Goal: Information Seeking & Learning: Learn about a topic

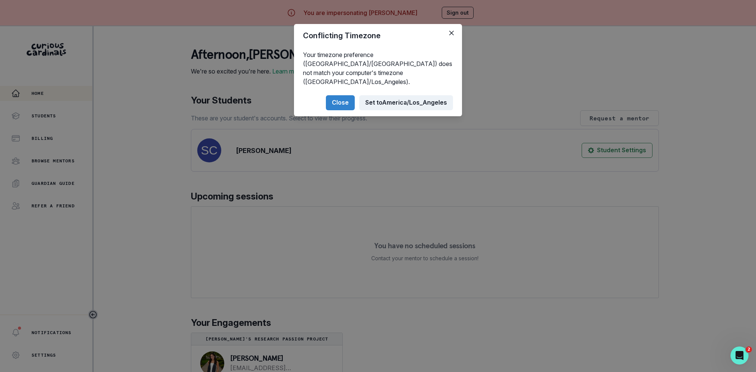
click at [402, 99] on button "Set to [GEOGRAPHIC_DATA]/Los_Angeles" at bounding box center [406, 102] width 94 height 15
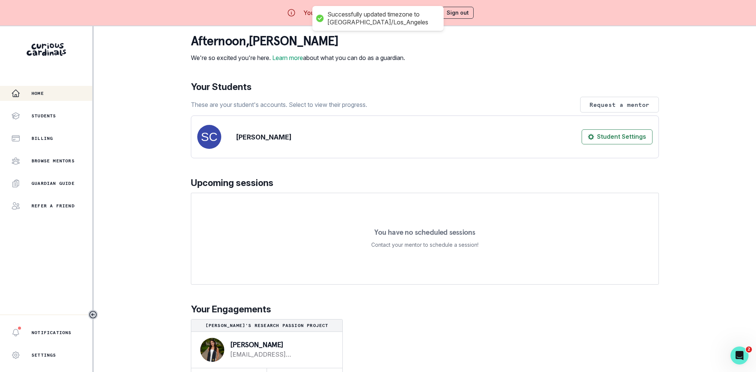
scroll to position [26, 0]
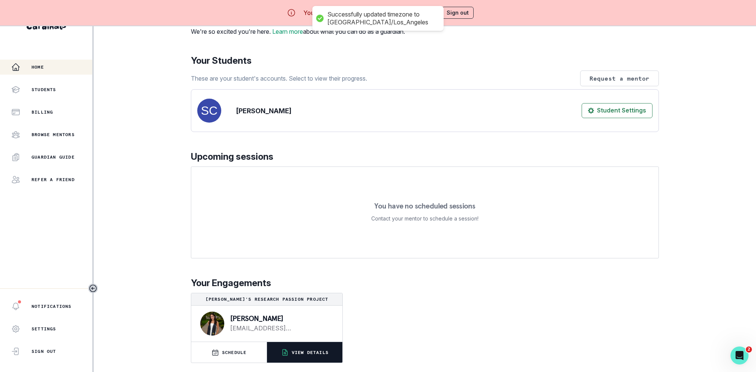
click at [302, 349] on p "VIEW DETAILS" at bounding box center [310, 352] width 37 height 6
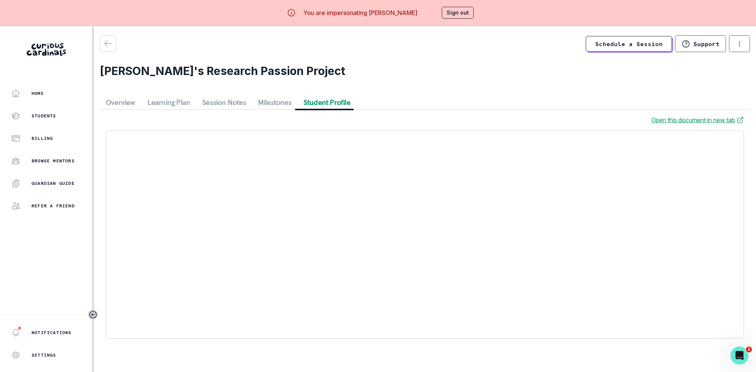
click at [314, 104] on button "Student Profile" at bounding box center [326, 102] width 59 height 13
click at [262, 100] on button "Milestones" at bounding box center [274, 102] width 45 height 13
click at [181, 100] on button "Learning Plan" at bounding box center [168, 102] width 55 height 13
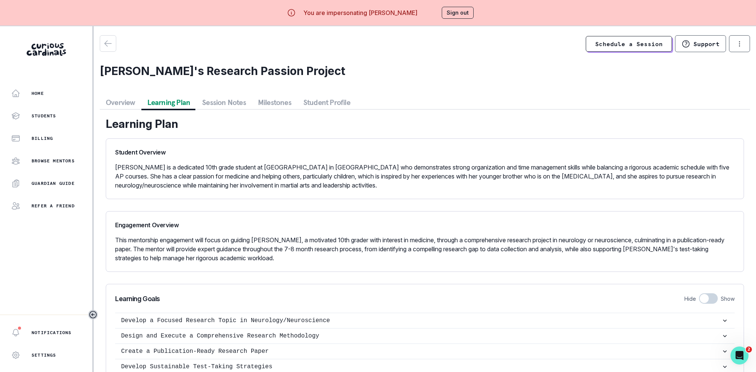
click at [203, 101] on button "Session Notes" at bounding box center [224, 102] width 56 height 13
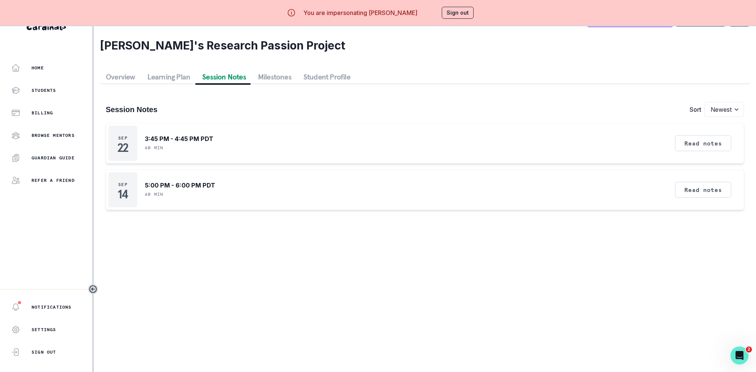
scroll to position [26, 0]
click at [698, 193] on button "Read notes" at bounding box center [703, 189] width 56 height 16
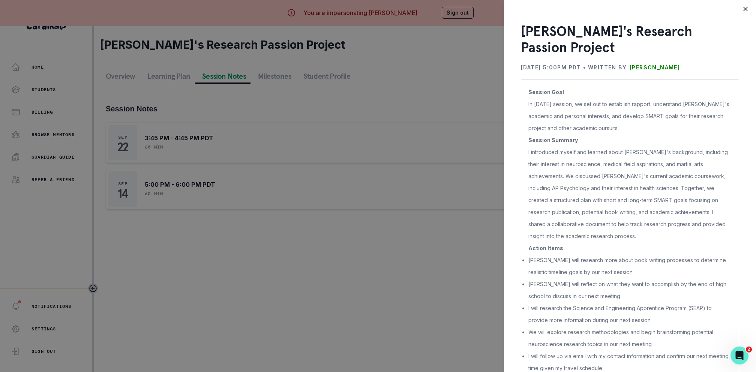
scroll to position [23, 0]
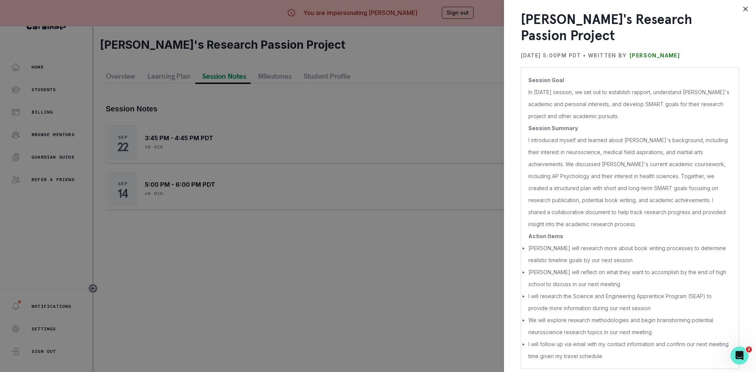
click at [614, 204] on p "I introduced myself and learned about [PERSON_NAME]'s background, including the…" at bounding box center [629, 182] width 203 height 96
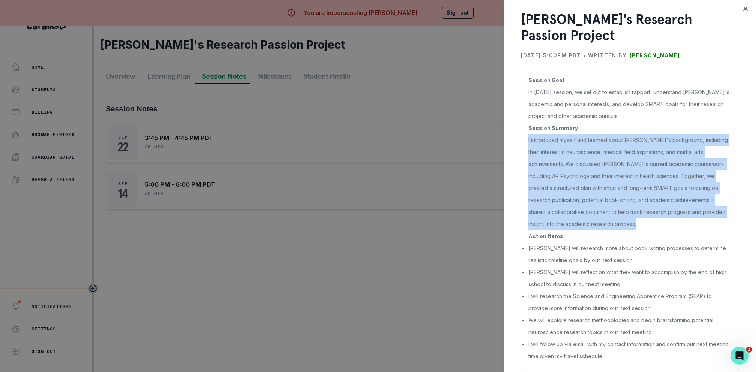
click at [614, 204] on p "I introduced myself and learned about [PERSON_NAME]'s background, including the…" at bounding box center [629, 182] width 203 height 96
click at [612, 214] on p "I introduced myself and learned about [PERSON_NAME]'s background, including the…" at bounding box center [629, 182] width 203 height 96
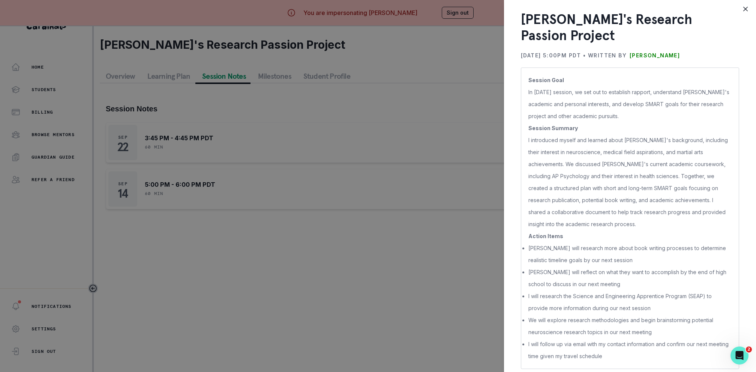
click at [403, 208] on div "[PERSON_NAME]'s Research Passion Project [DATE] 5:00PM PDT • Written by [PERSON…" at bounding box center [378, 186] width 756 height 372
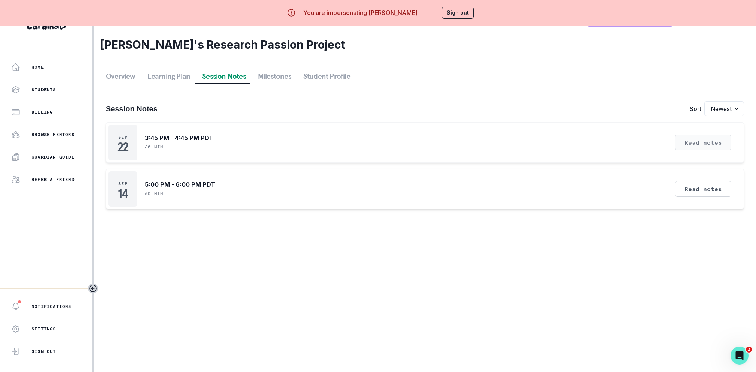
click at [692, 140] on button "Read notes" at bounding box center [703, 143] width 56 height 16
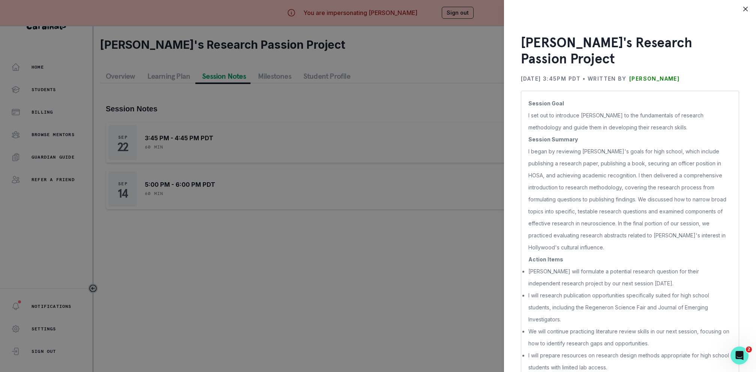
scroll to position [11, 0]
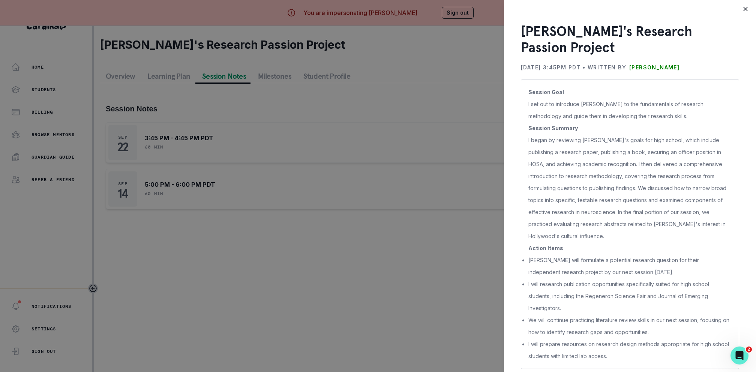
click at [385, 153] on div "[PERSON_NAME]'s Research Passion Project [DATE] 3:45PM PDT • Written by [PERSON…" at bounding box center [378, 186] width 756 height 372
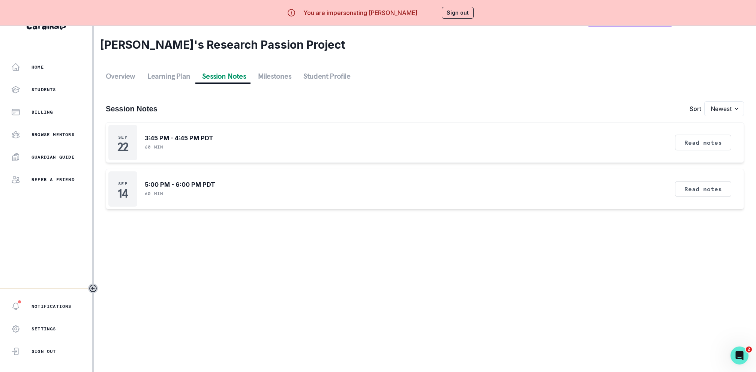
click at [465, 14] on button "Sign out" at bounding box center [458, 13] width 32 height 12
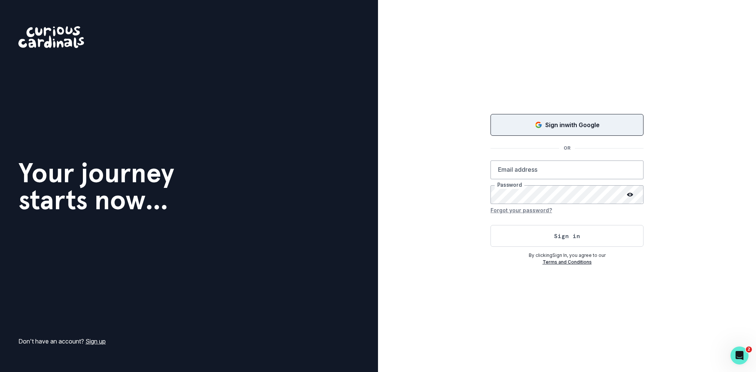
click at [523, 122] on div "Sign in with Google" at bounding box center [567, 124] width 134 height 9
